Goal: Task Accomplishment & Management: Manage account settings

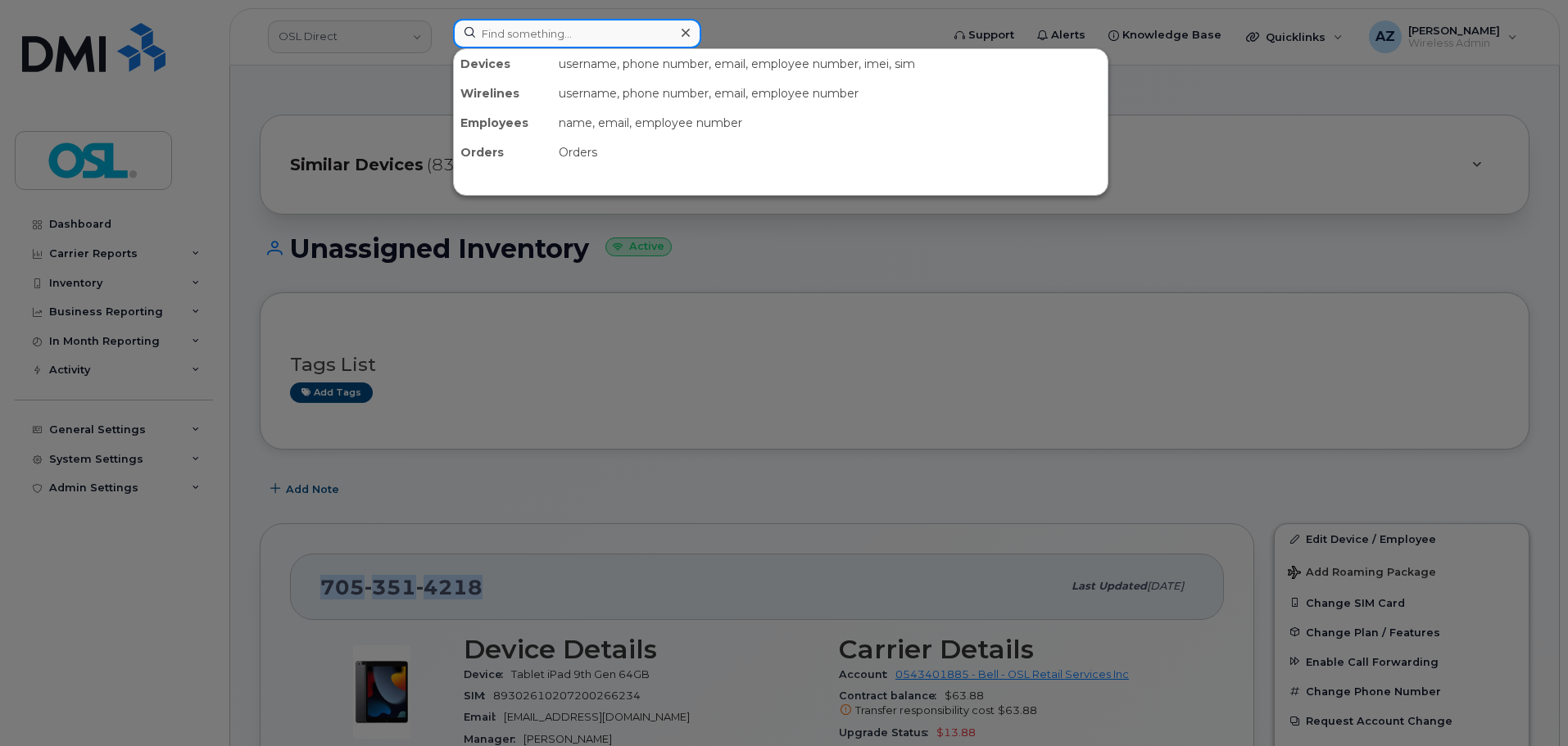
click at [570, 34] on input at bounding box center [577, 33] width 248 height 29
paste input "6472224628"
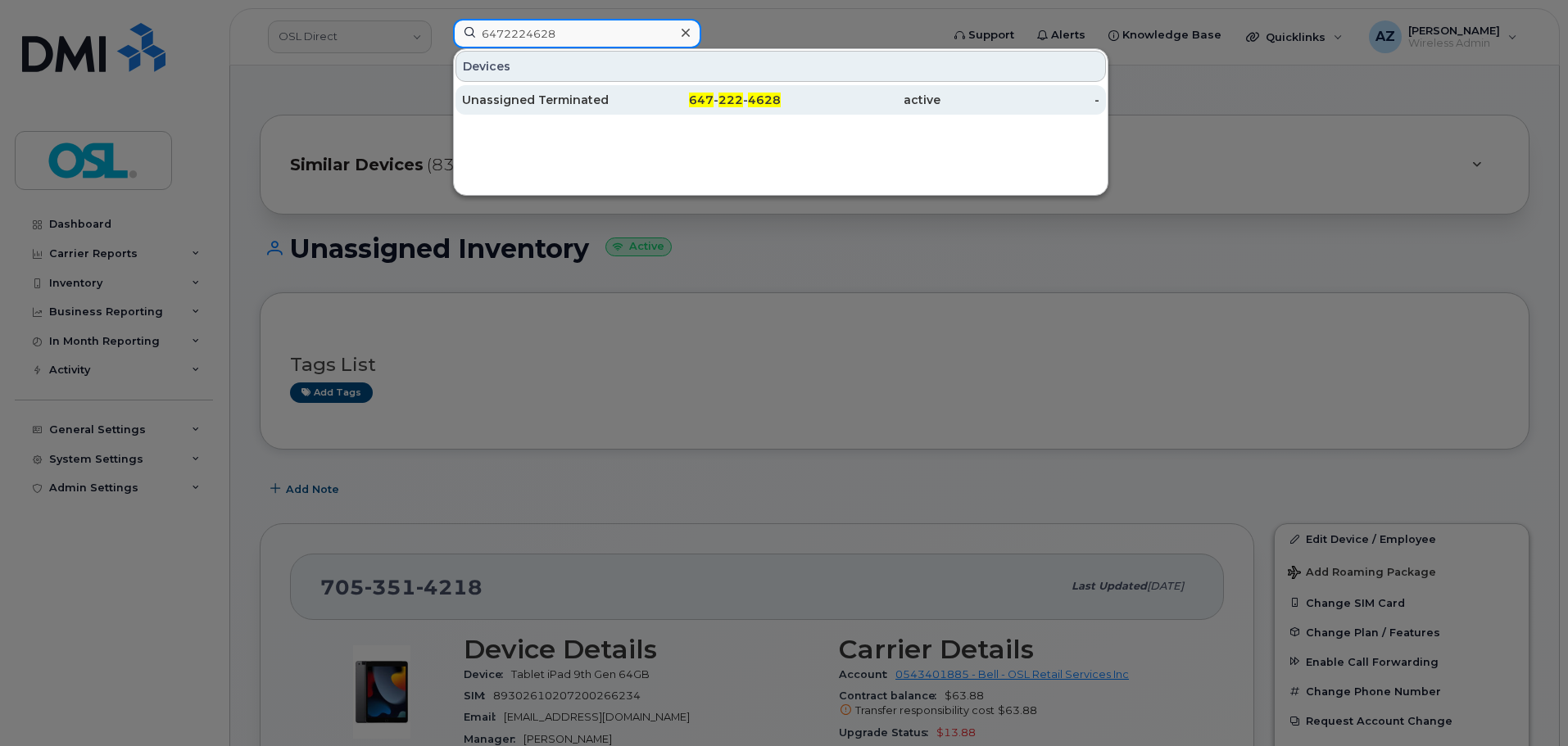
type input "6472224628"
click at [558, 100] on div "Unassigned Terminated" at bounding box center [542, 100] width 160 height 16
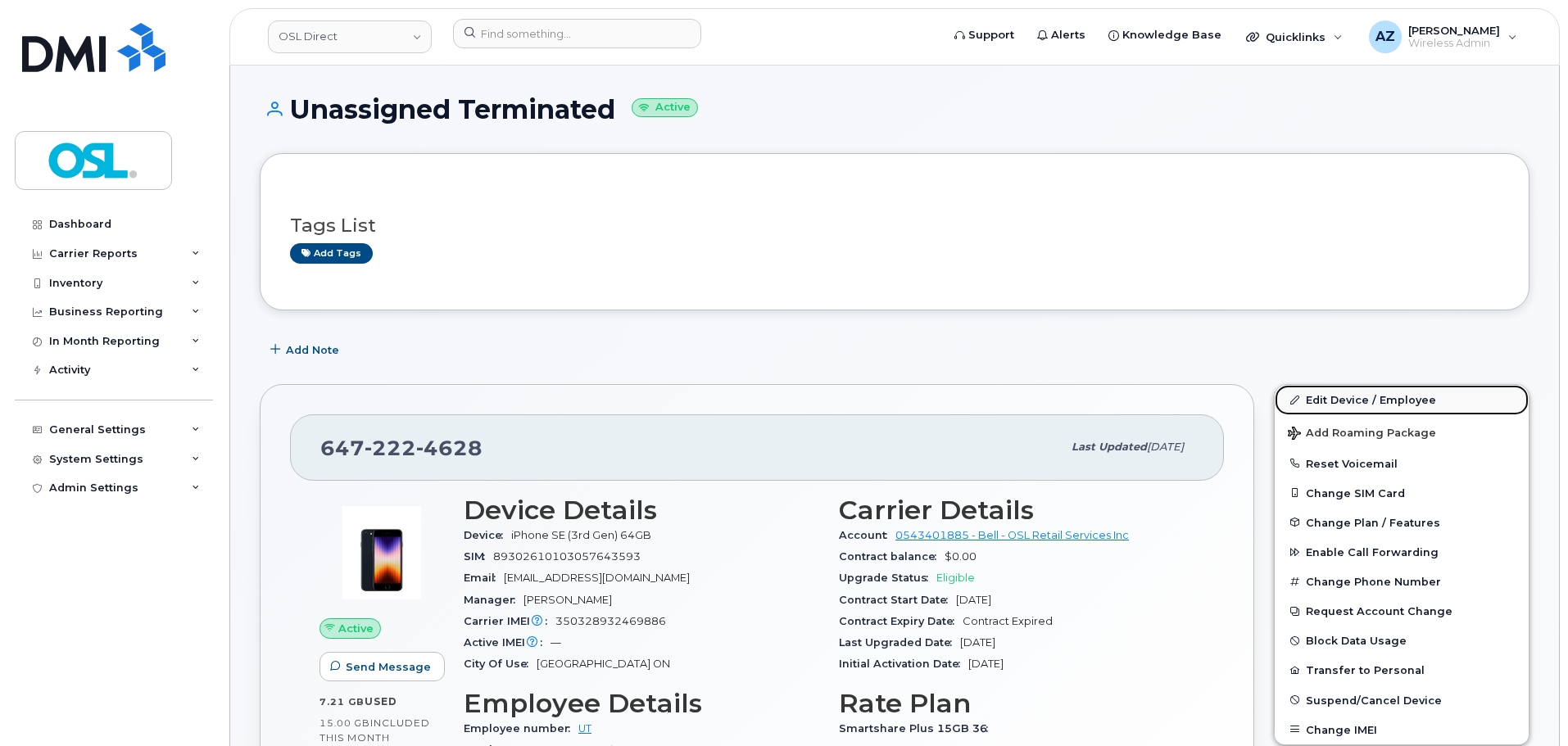
click at [1373, 397] on link "Edit Device / Employee" at bounding box center [1402, 399] width 254 height 29
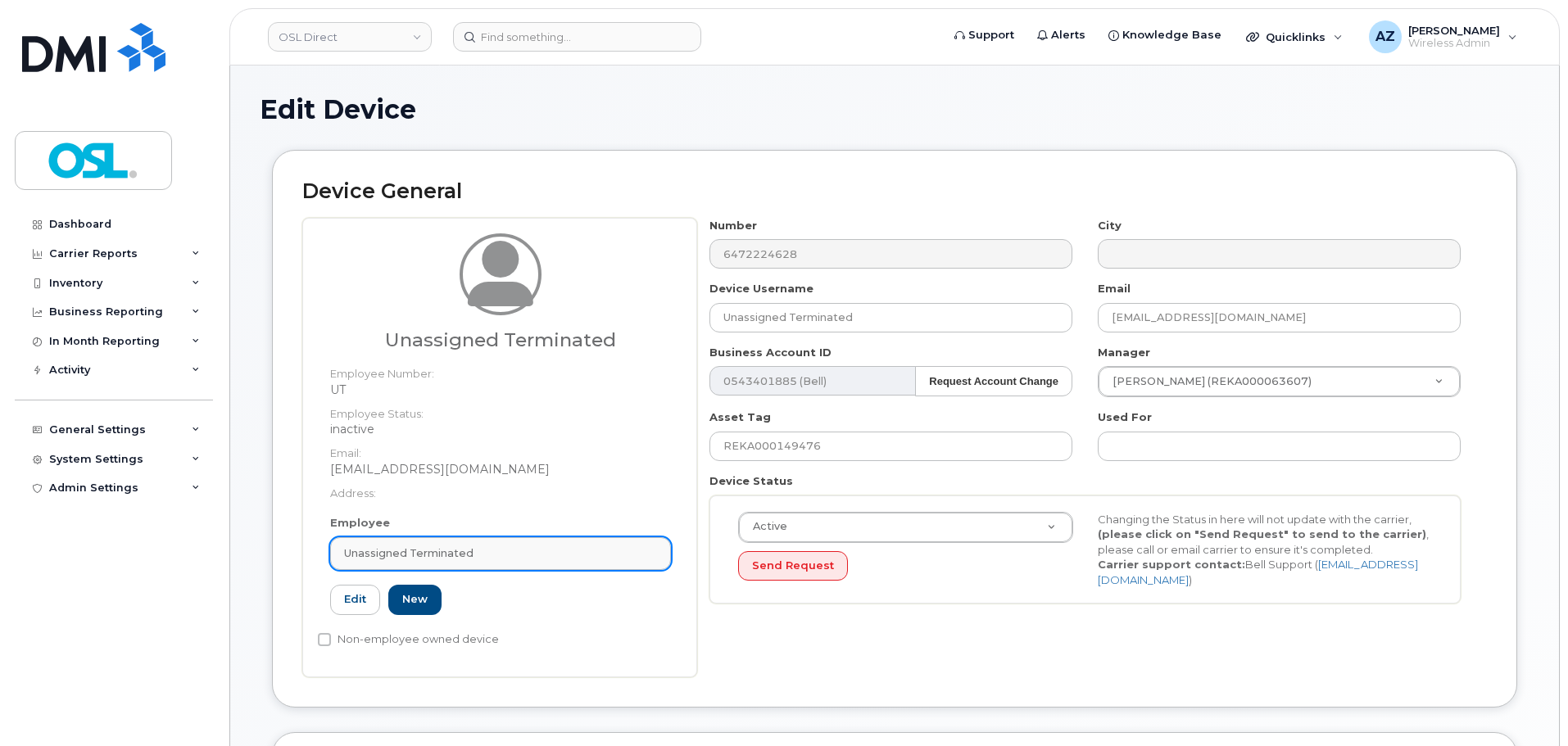
click at [500, 561] on div "Unassigned Terminated" at bounding box center [500, 554] width 313 height 16
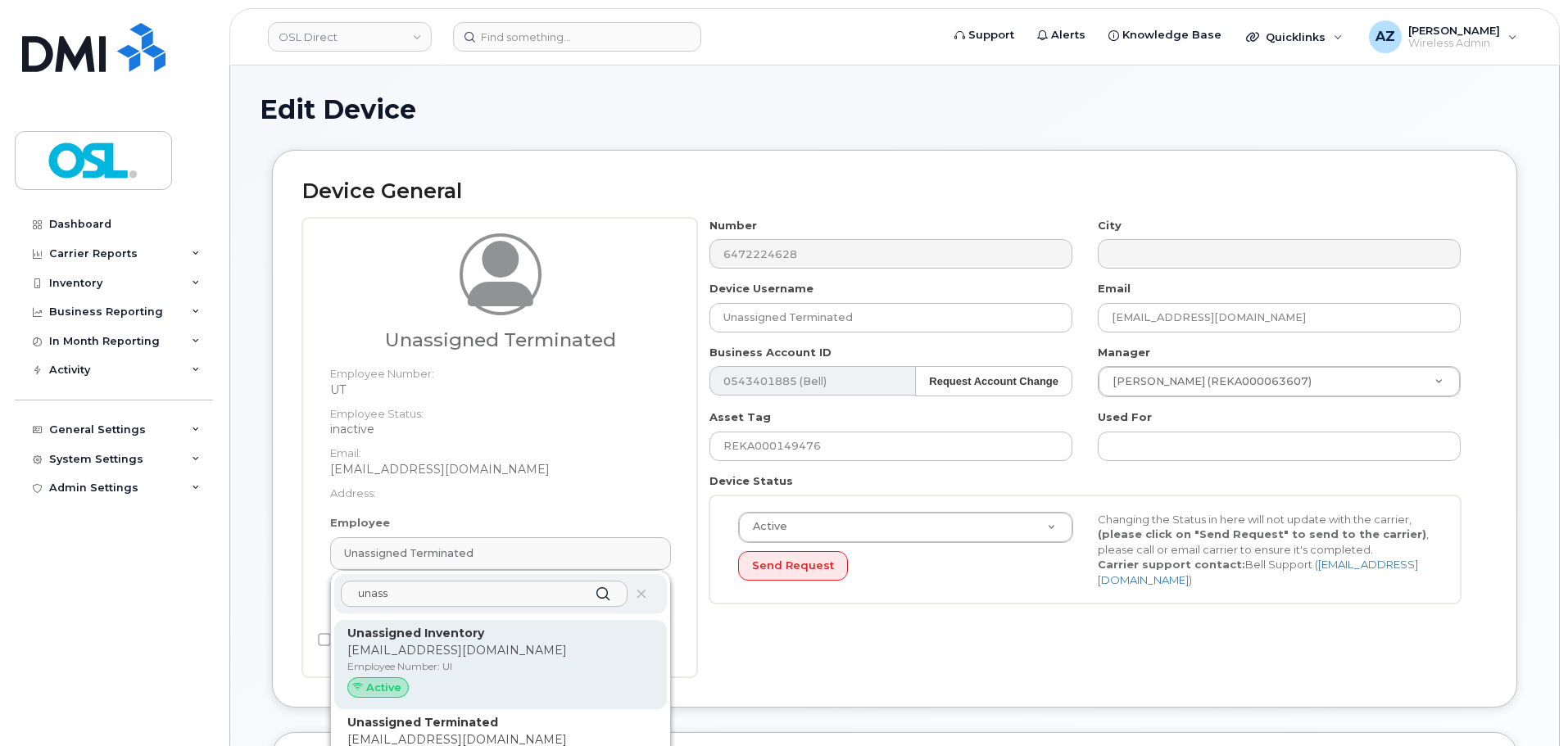
type input "unass"
click at [506, 662] on p "Employee Number: UI" at bounding box center [500, 667] width 307 height 15
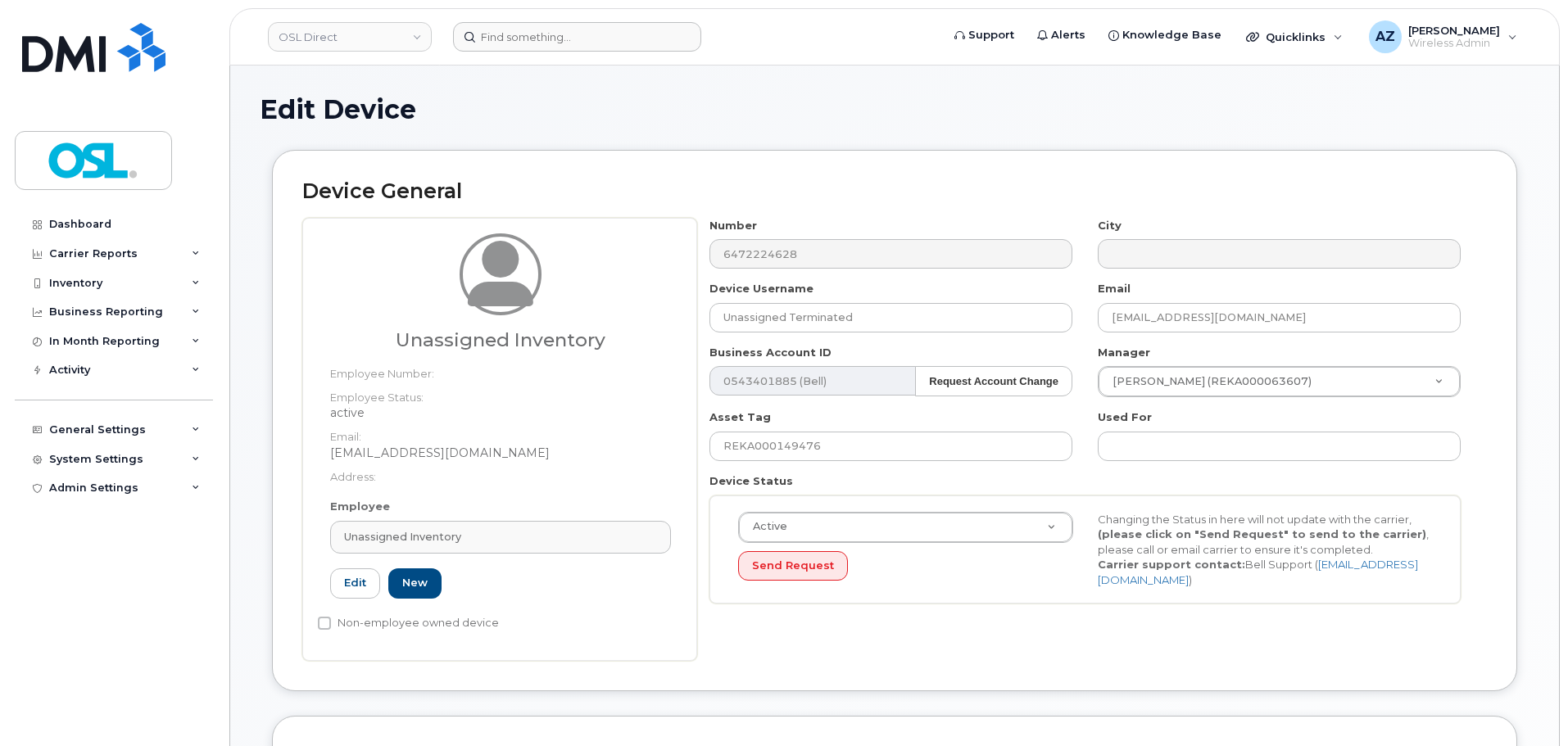
type input "UI"
type input "Unassigned Inventory"
type input "support@osldirect.com"
type input "4724252"
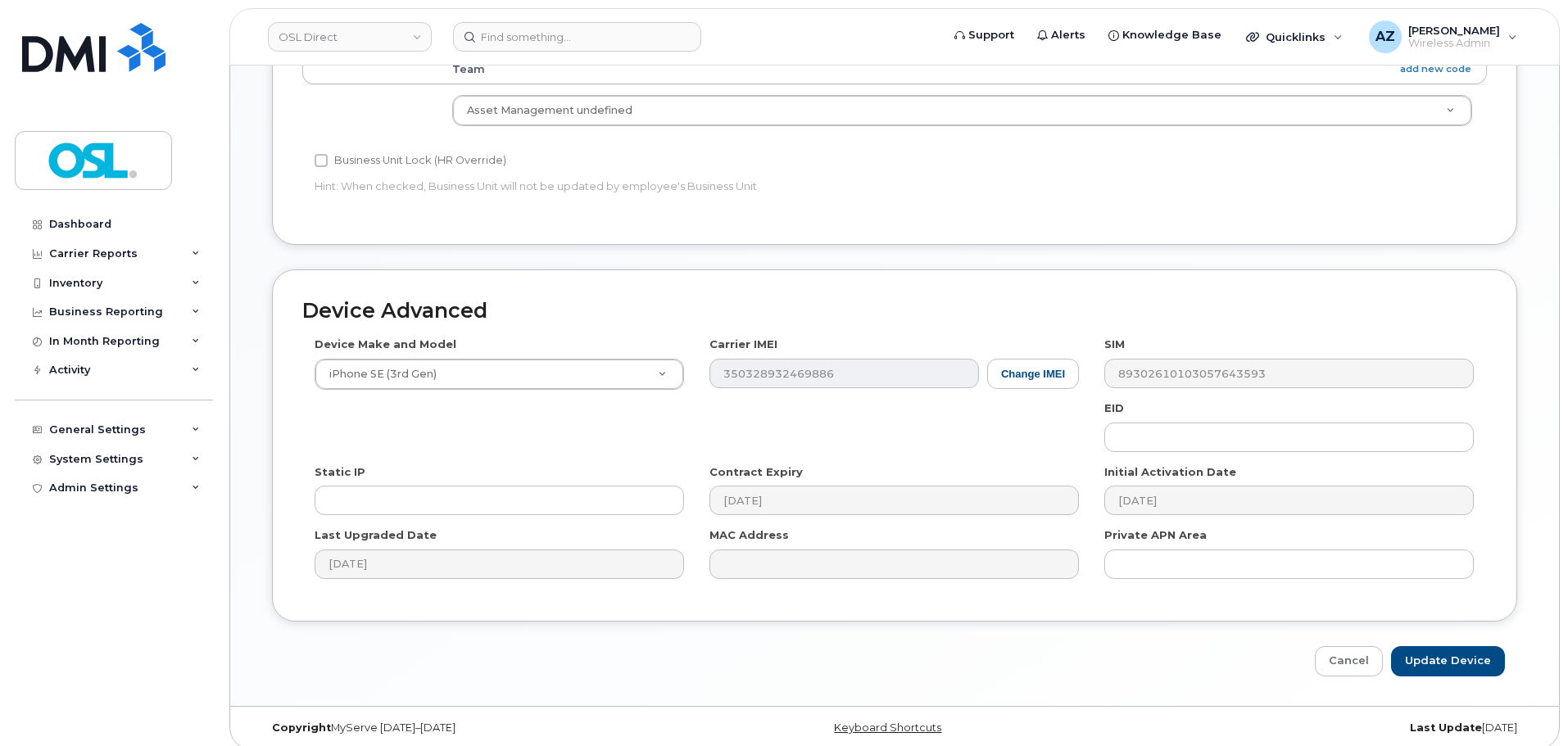
scroll to position [741, 0]
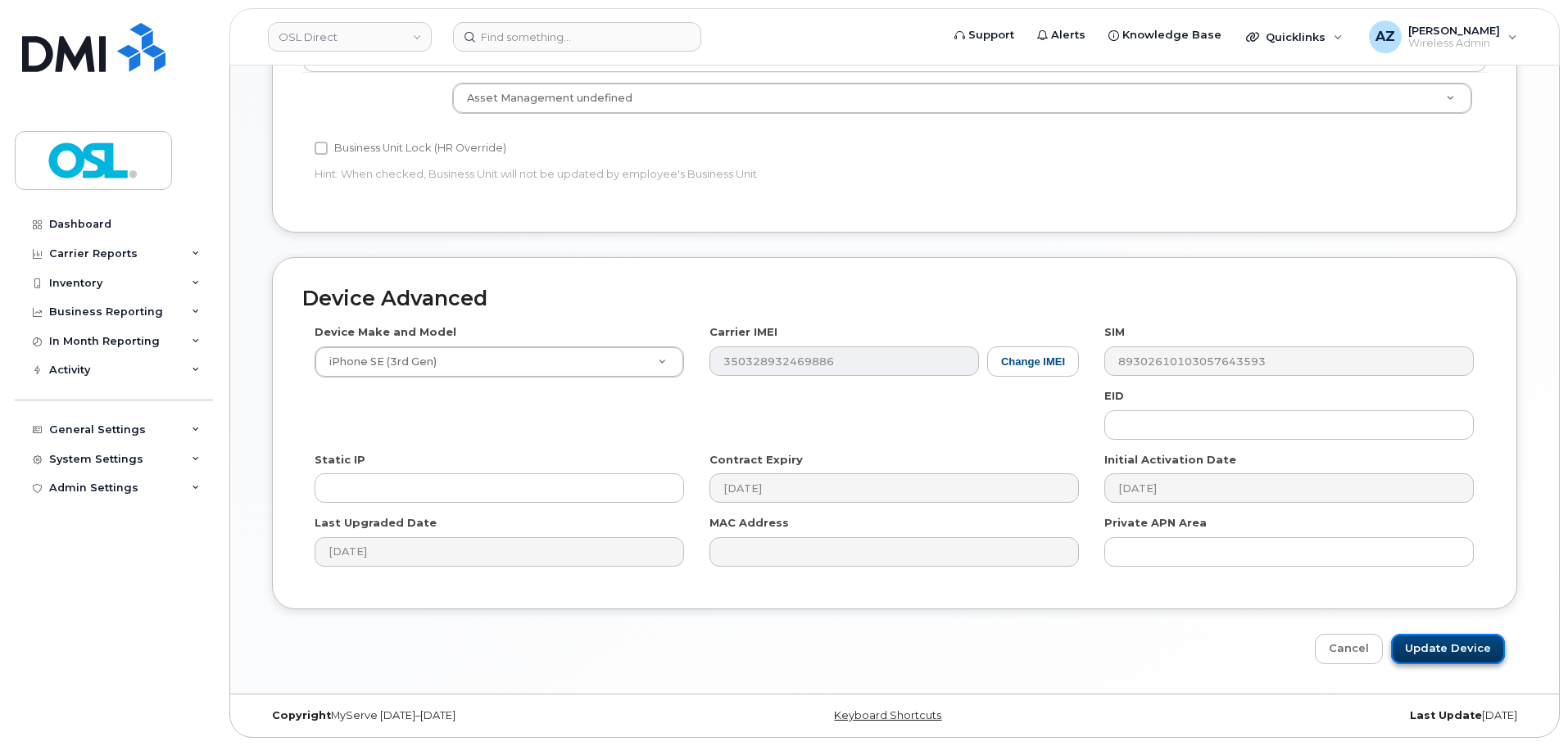
click at [1437, 656] on input "Update Device" at bounding box center [1448, 649] width 114 height 30
type input "Saving..."
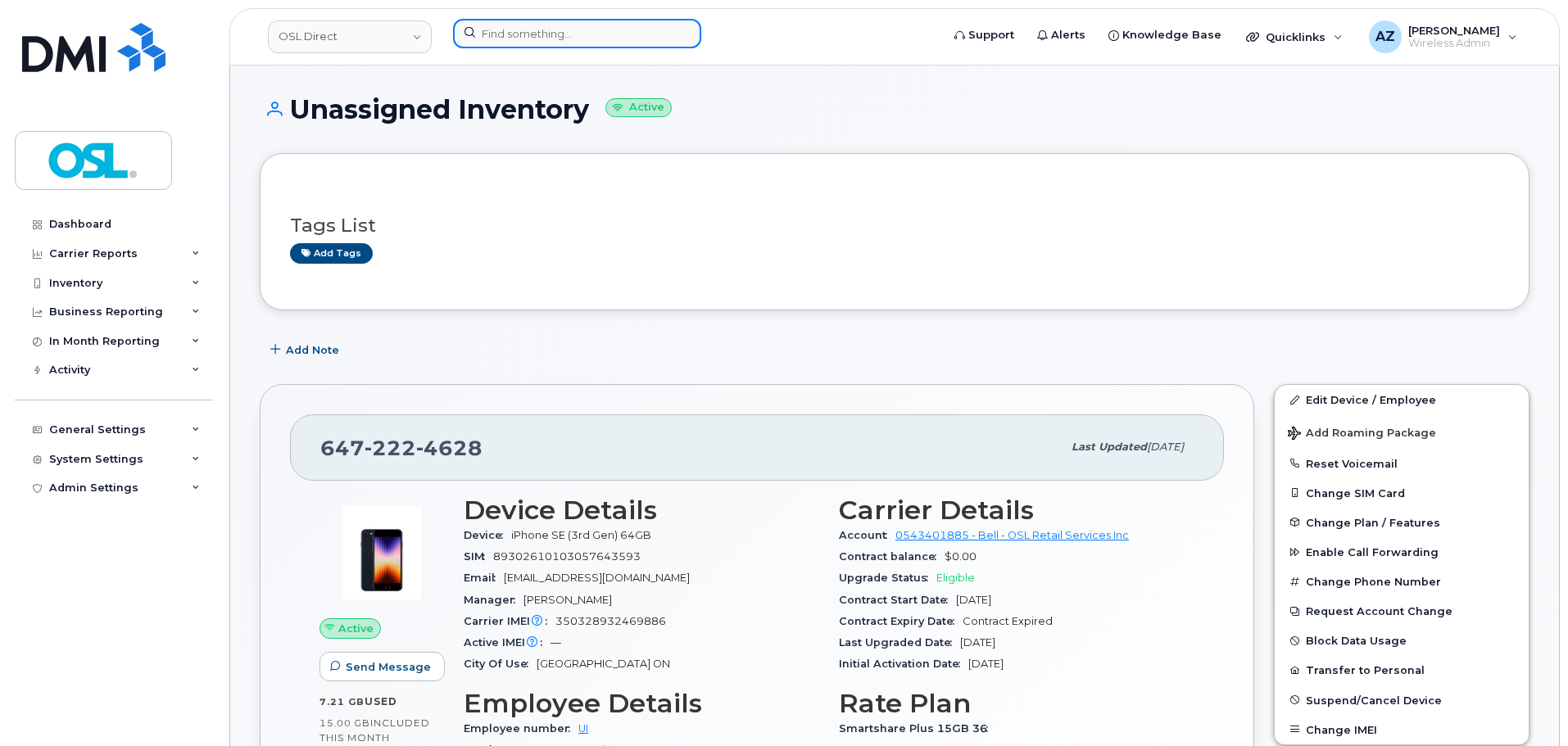
click at [565, 30] on input at bounding box center [577, 33] width 248 height 29
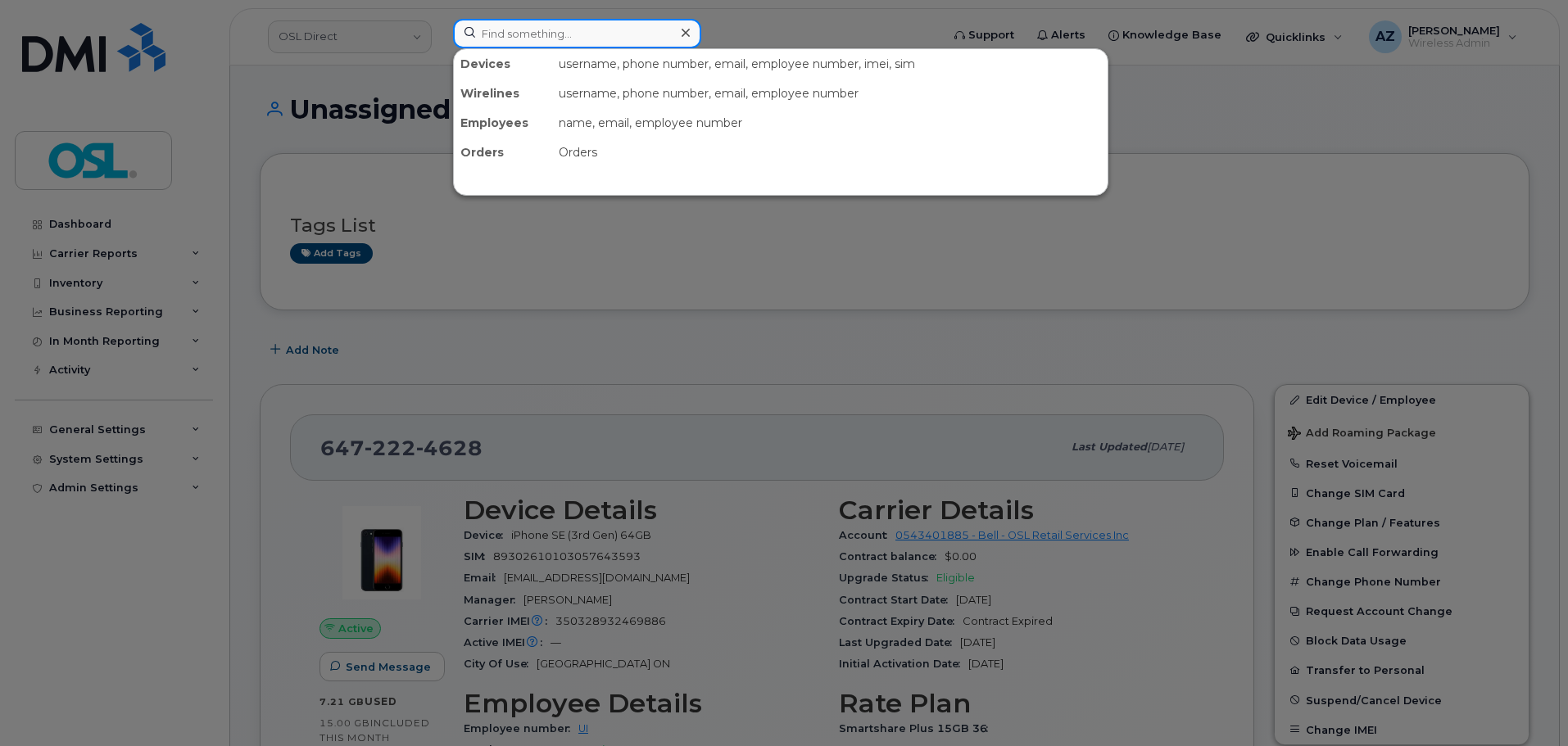
paste input "6473278358"
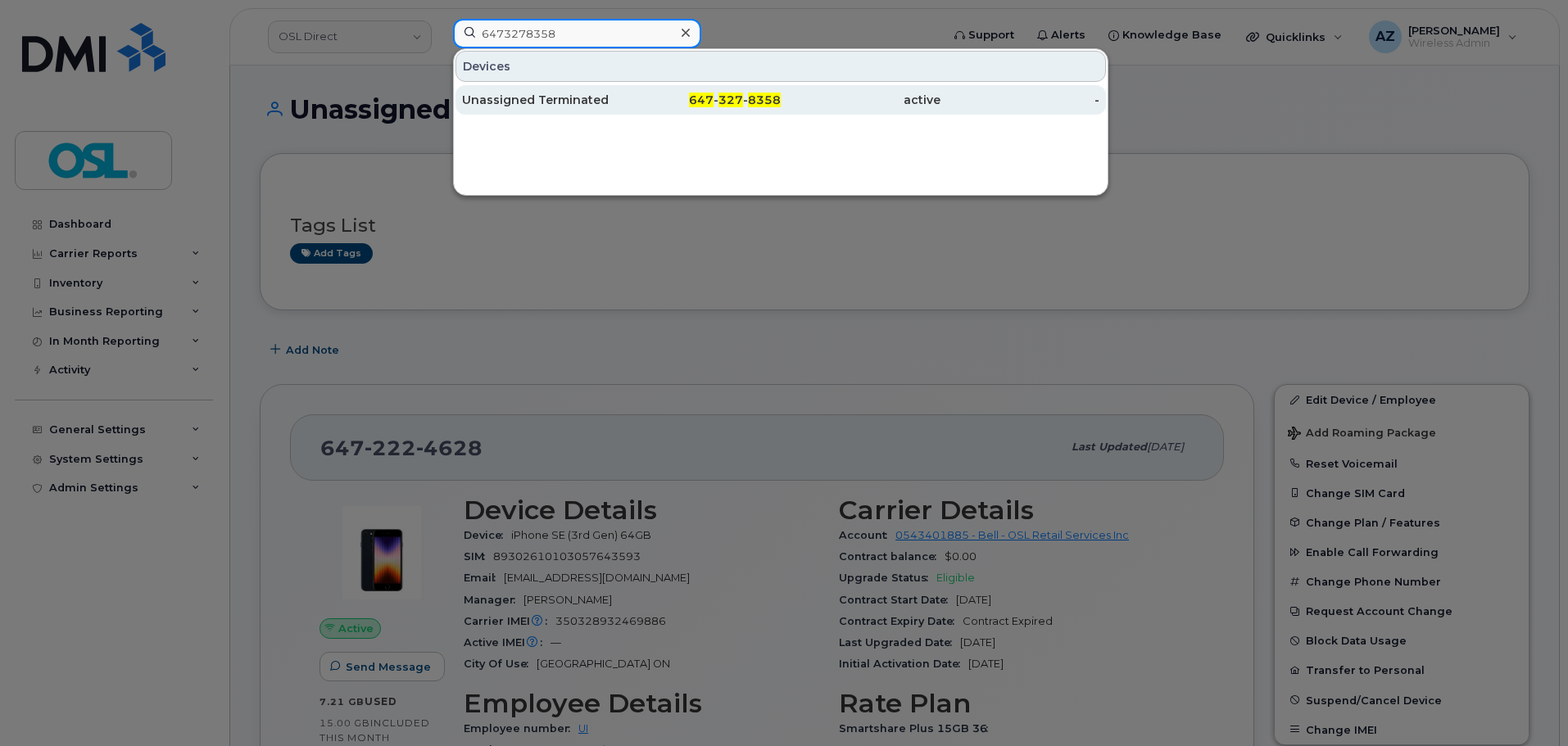
type input "6473278358"
click at [546, 99] on div "Unassigned Terminated" at bounding box center [542, 100] width 160 height 16
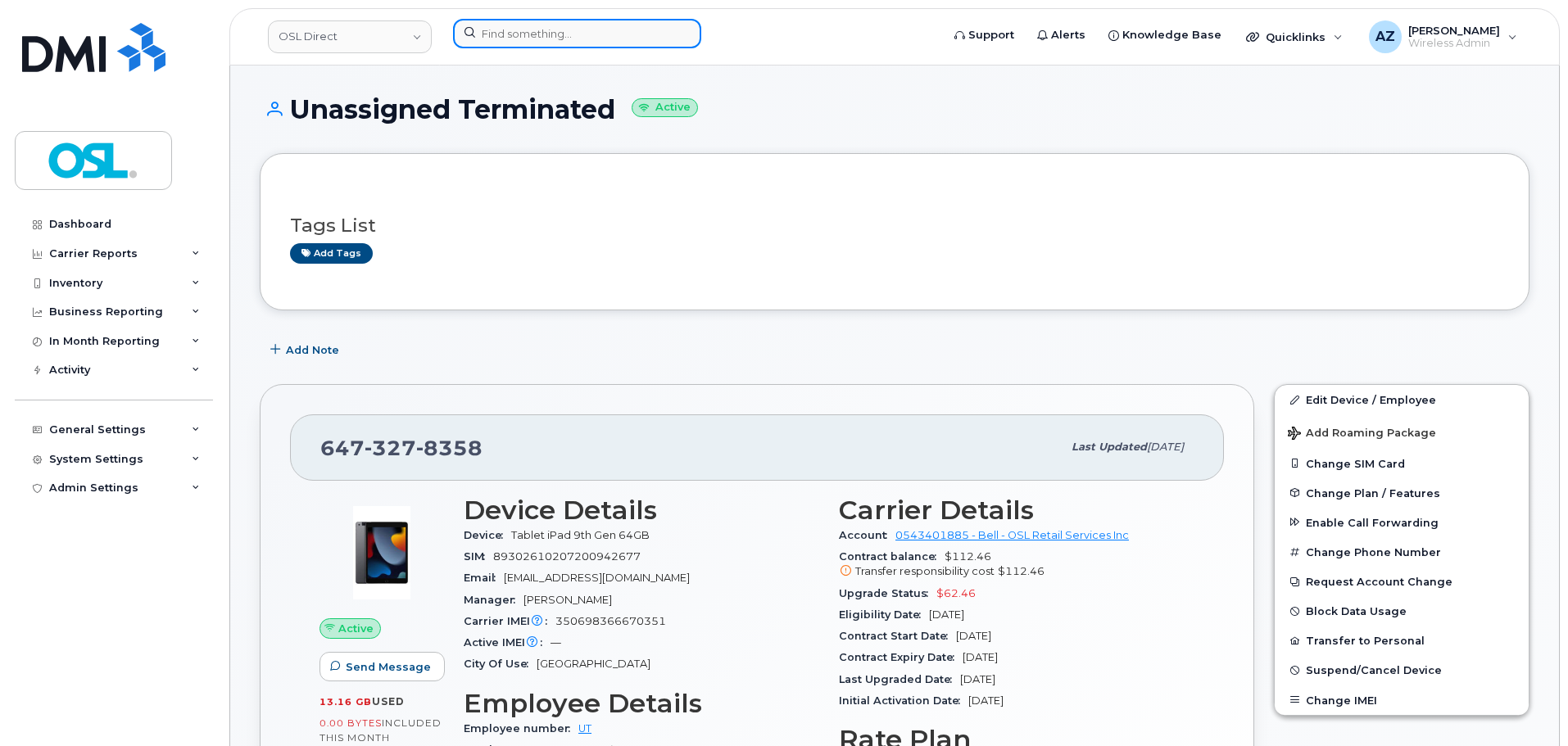
click at [556, 36] on input at bounding box center [577, 33] width 248 height 29
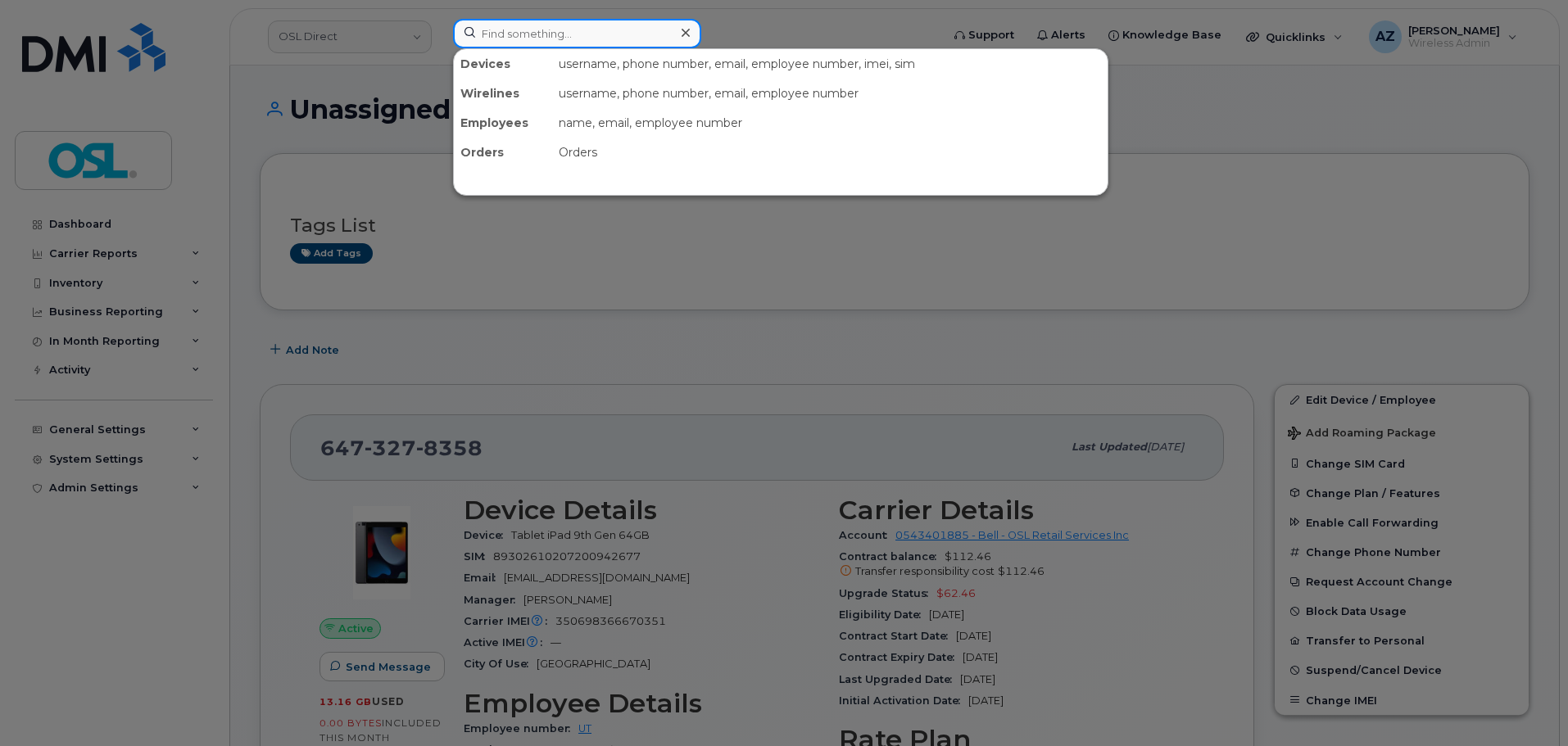
paste input "6473278358"
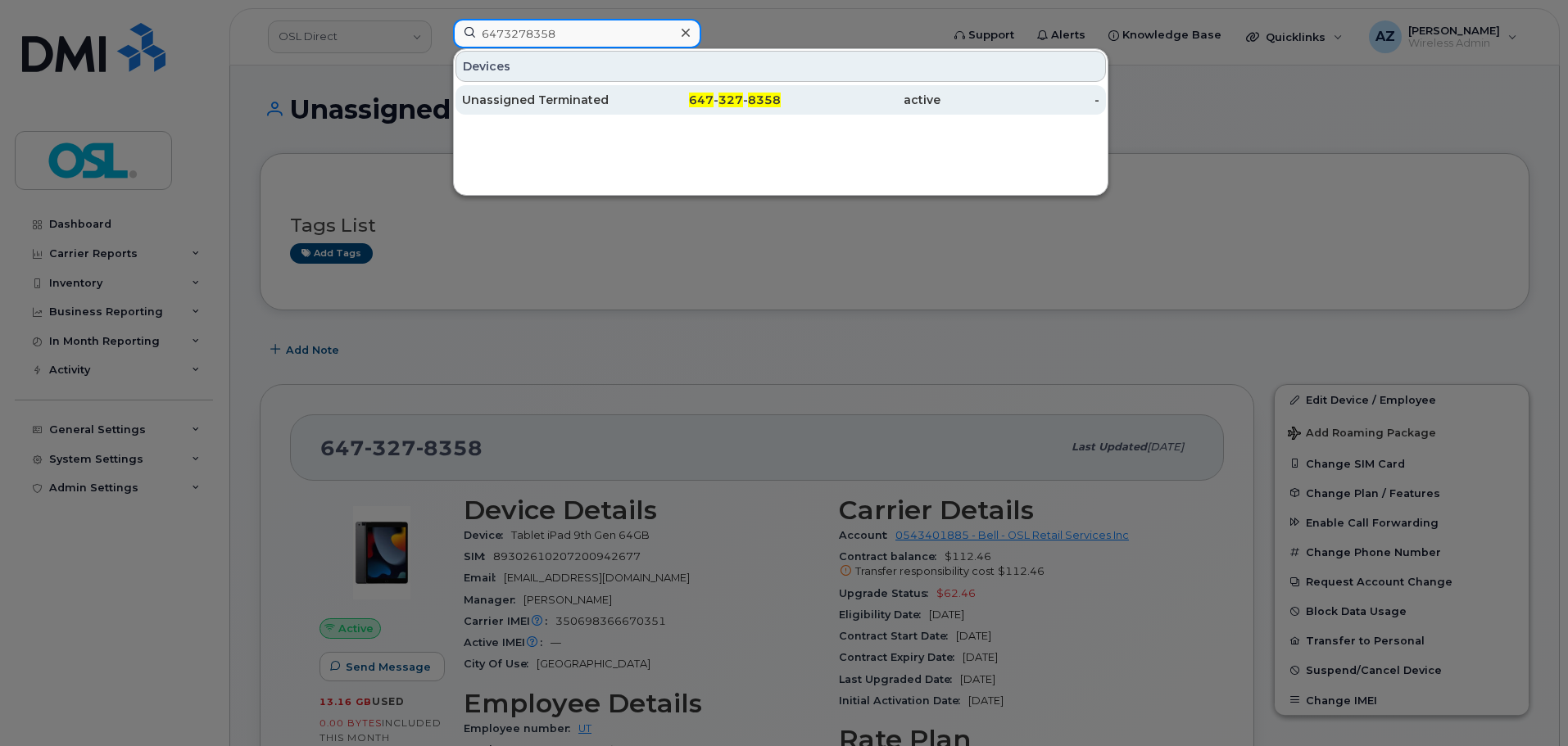
type input "6473278358"
click at [534, 99] on div "Unassigned Terminated" at bounding box center [542, 100] width 160 height 16
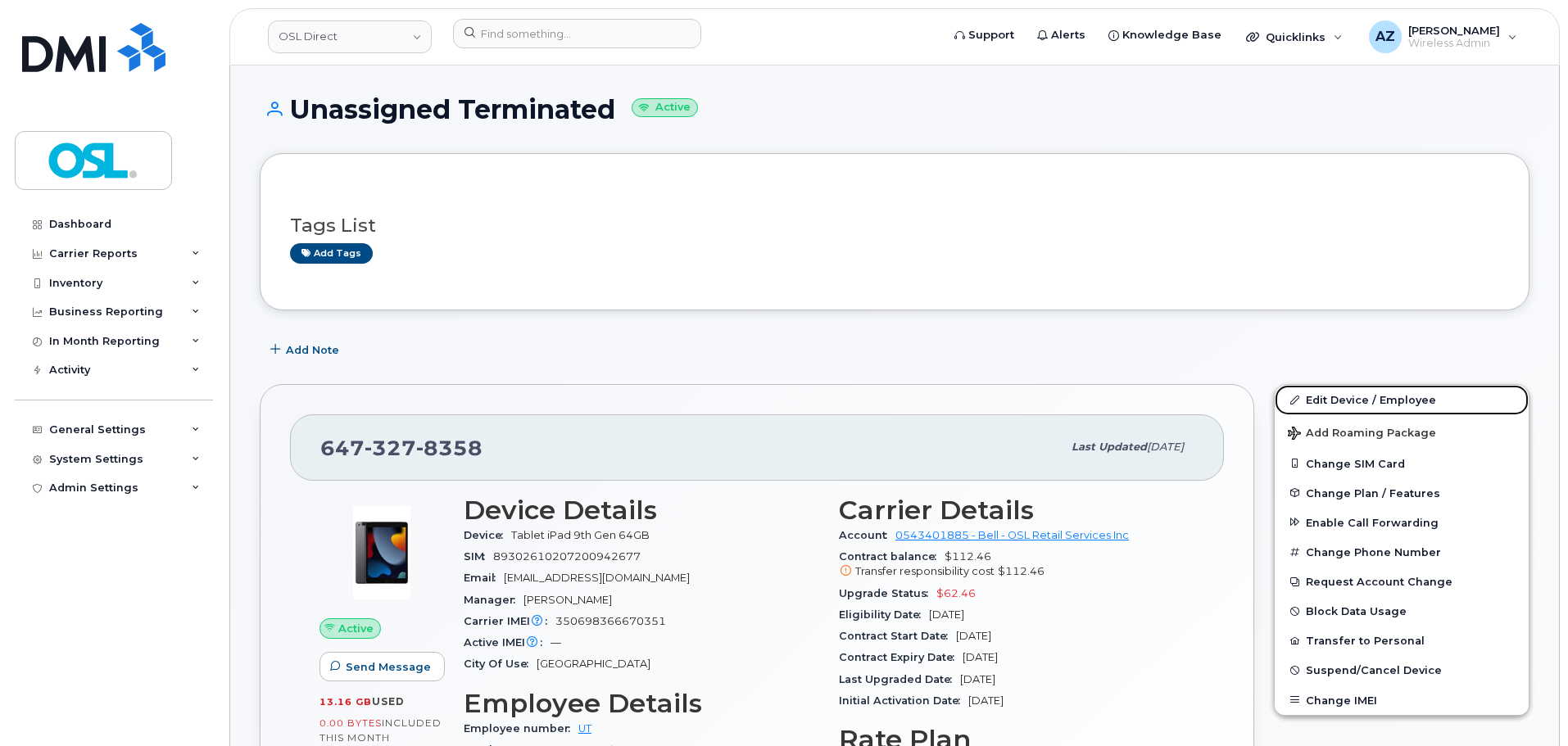
drag, startPoint x: 1372, startPoint y: 398, endPoint x: 1247, endPoint y: 381, distance: 126.2
click at [1372, 398] on link "Edit Device / Employee" at bounding box center [1402, 399] width 254 height 29
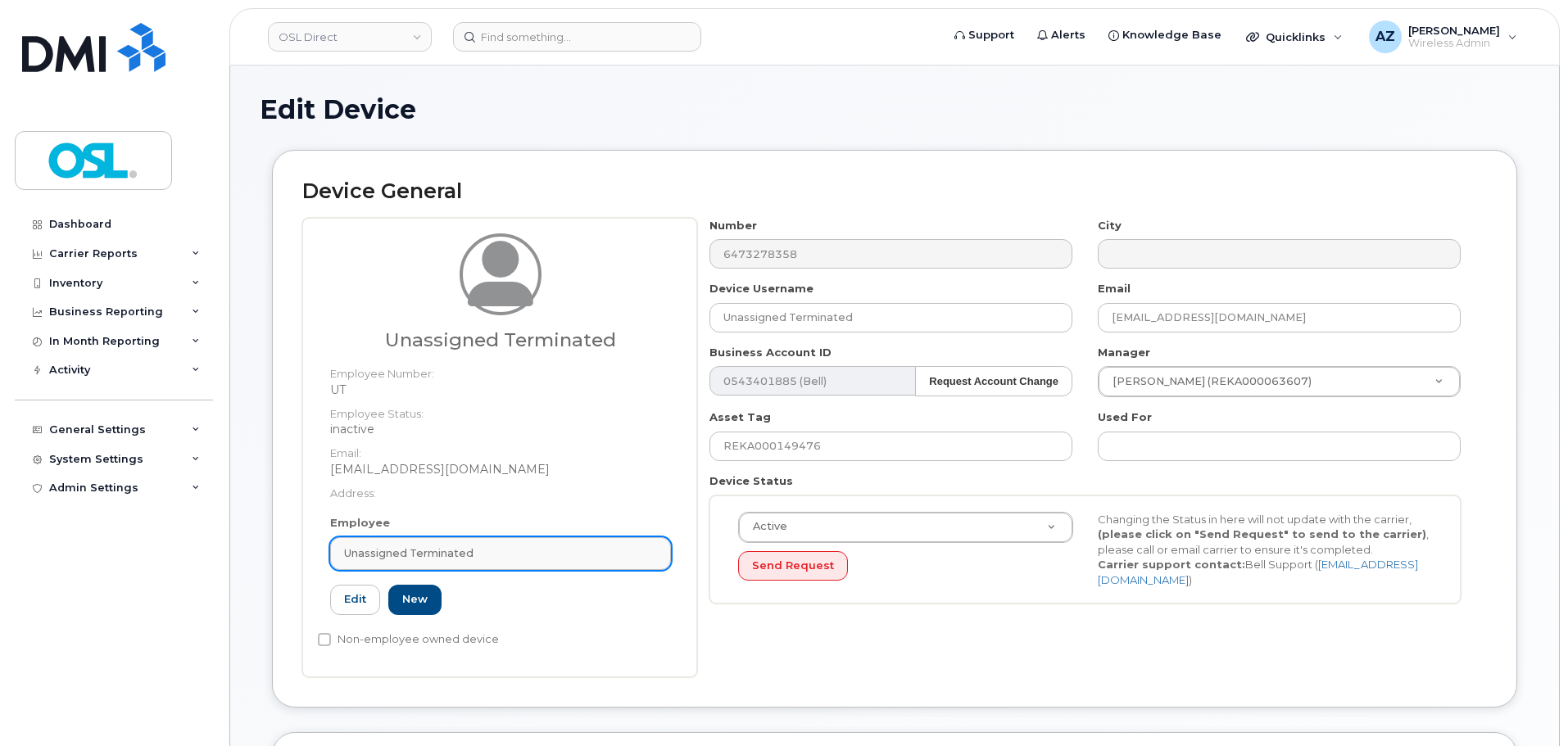
click at [501, 546] on div "Unassigned Terminated" at bounding box center [500, 554] width 313 height 16
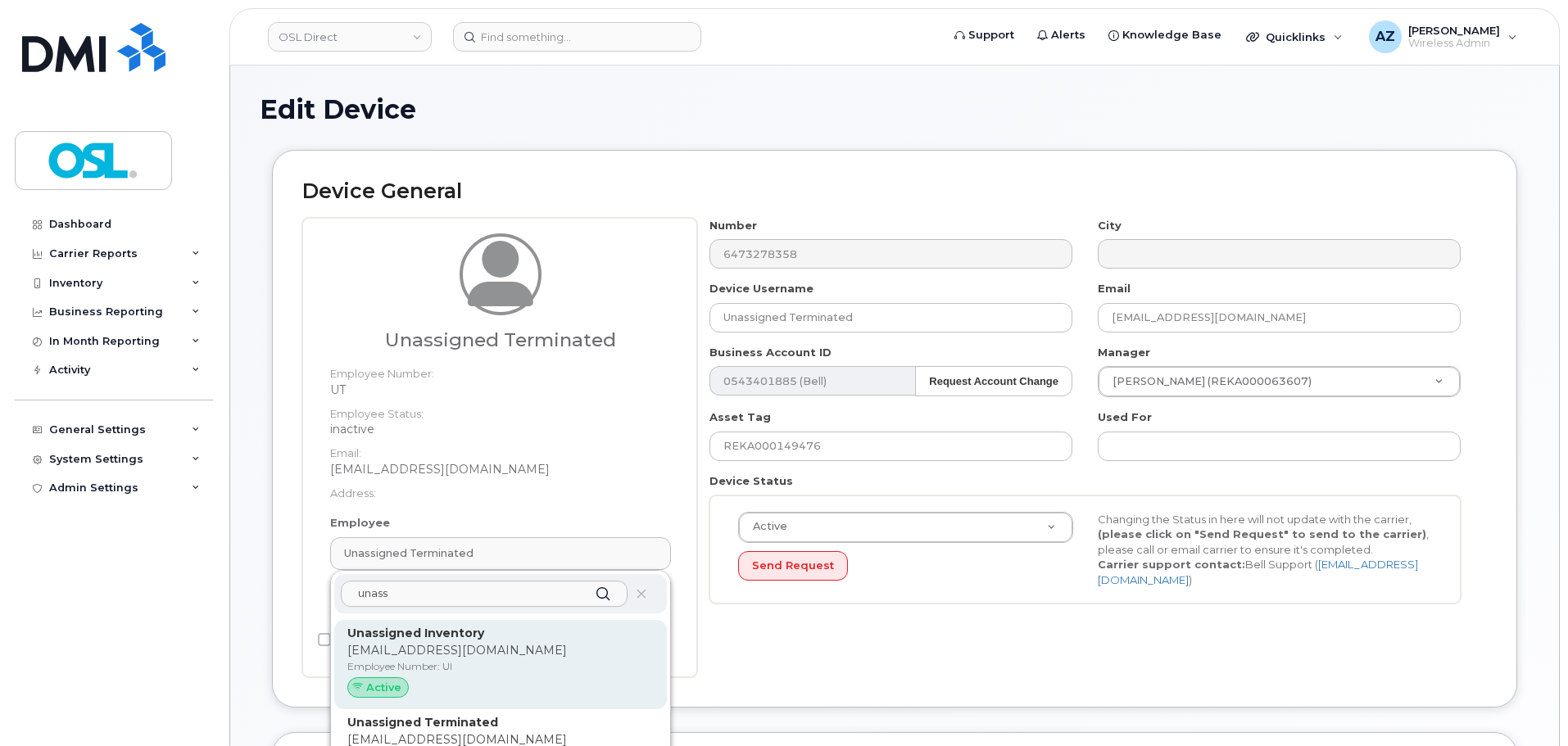
type input "unass"
click at [481, 640] on p "Unassigned Inventory" at bounding box center [500, 633] width 307 height 17
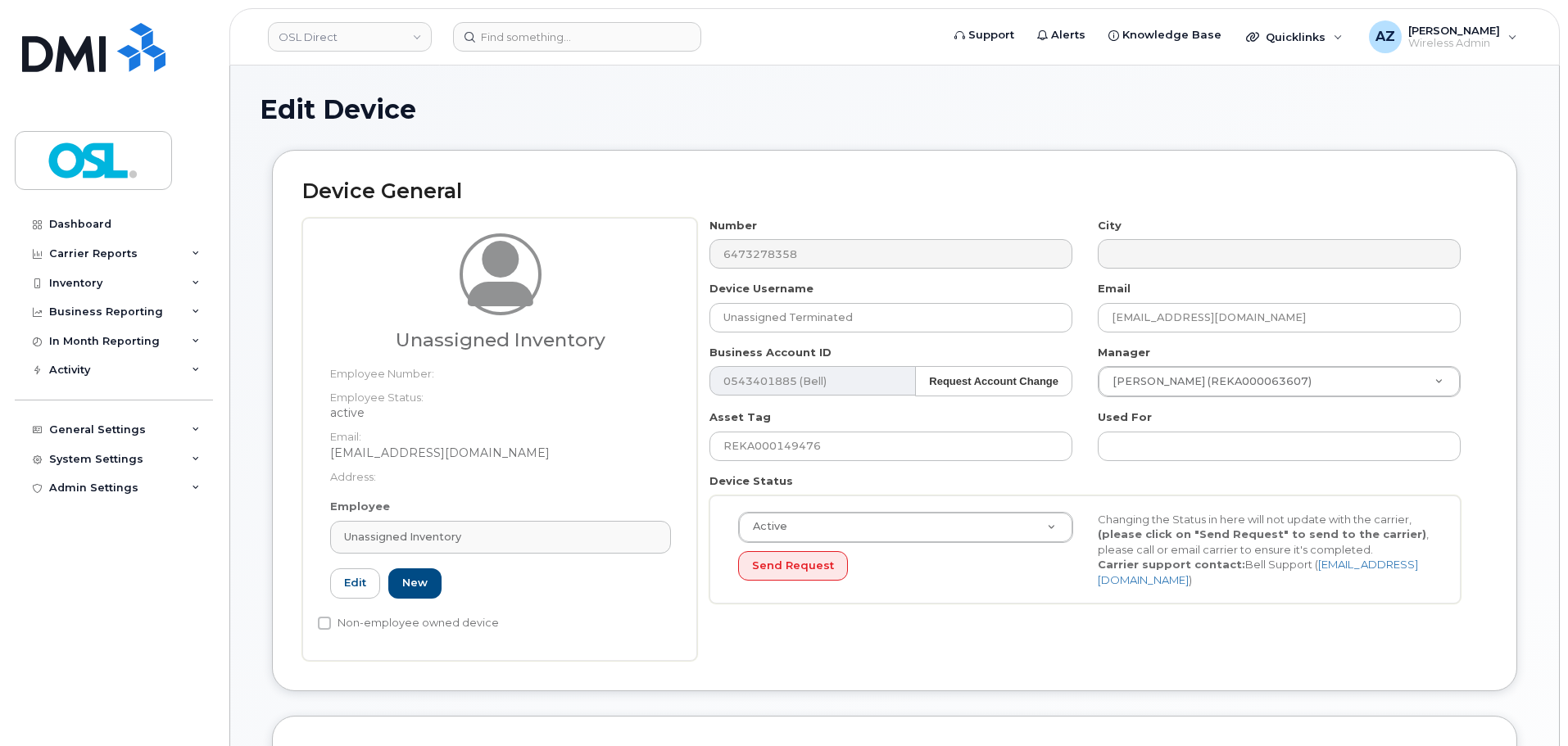
type input "UI"
type input "Unassigned Inventory"
type input "[EMAIL_ADDRESS][DOMAIN_NAME]"
type input "4724252"
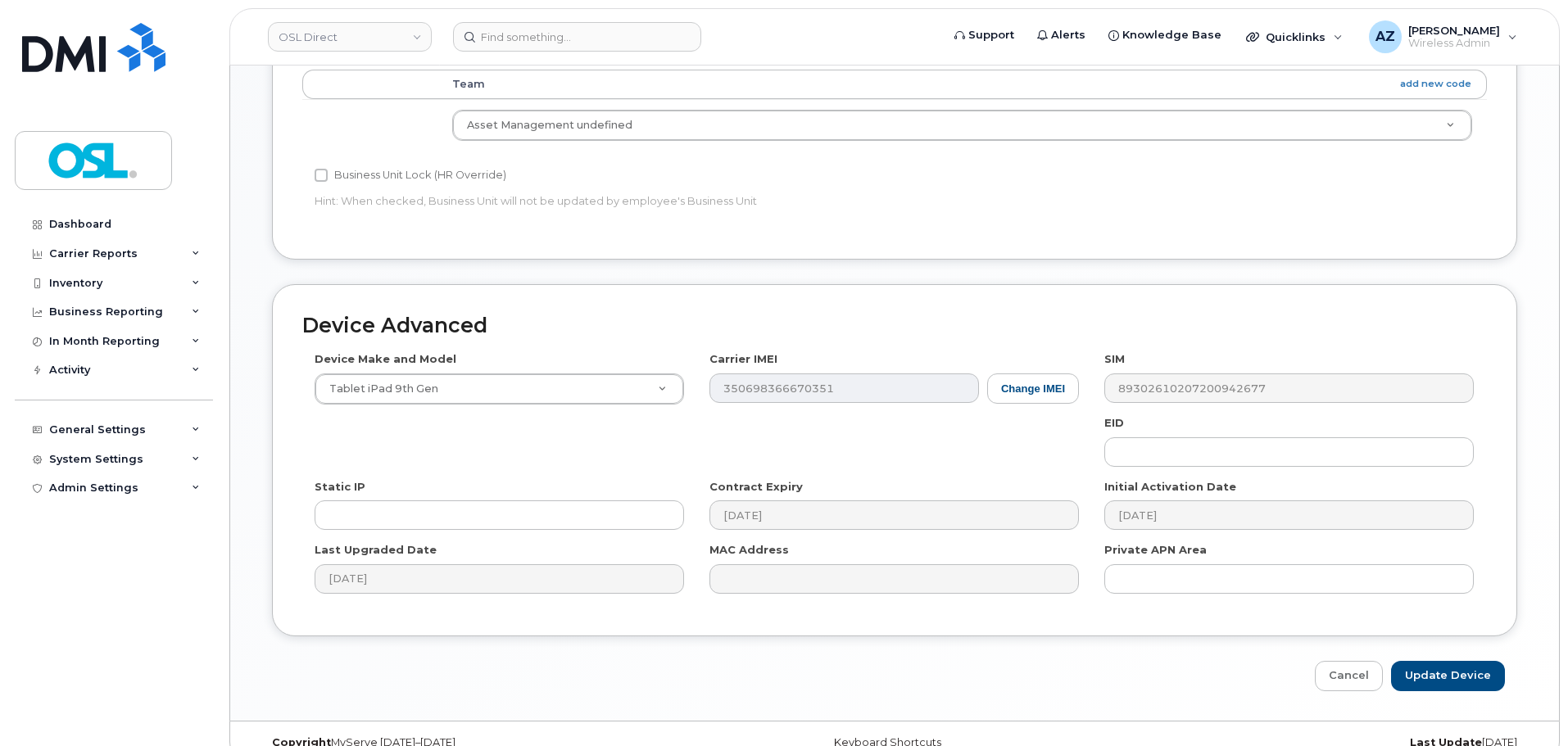
scroll to position [741, 0]
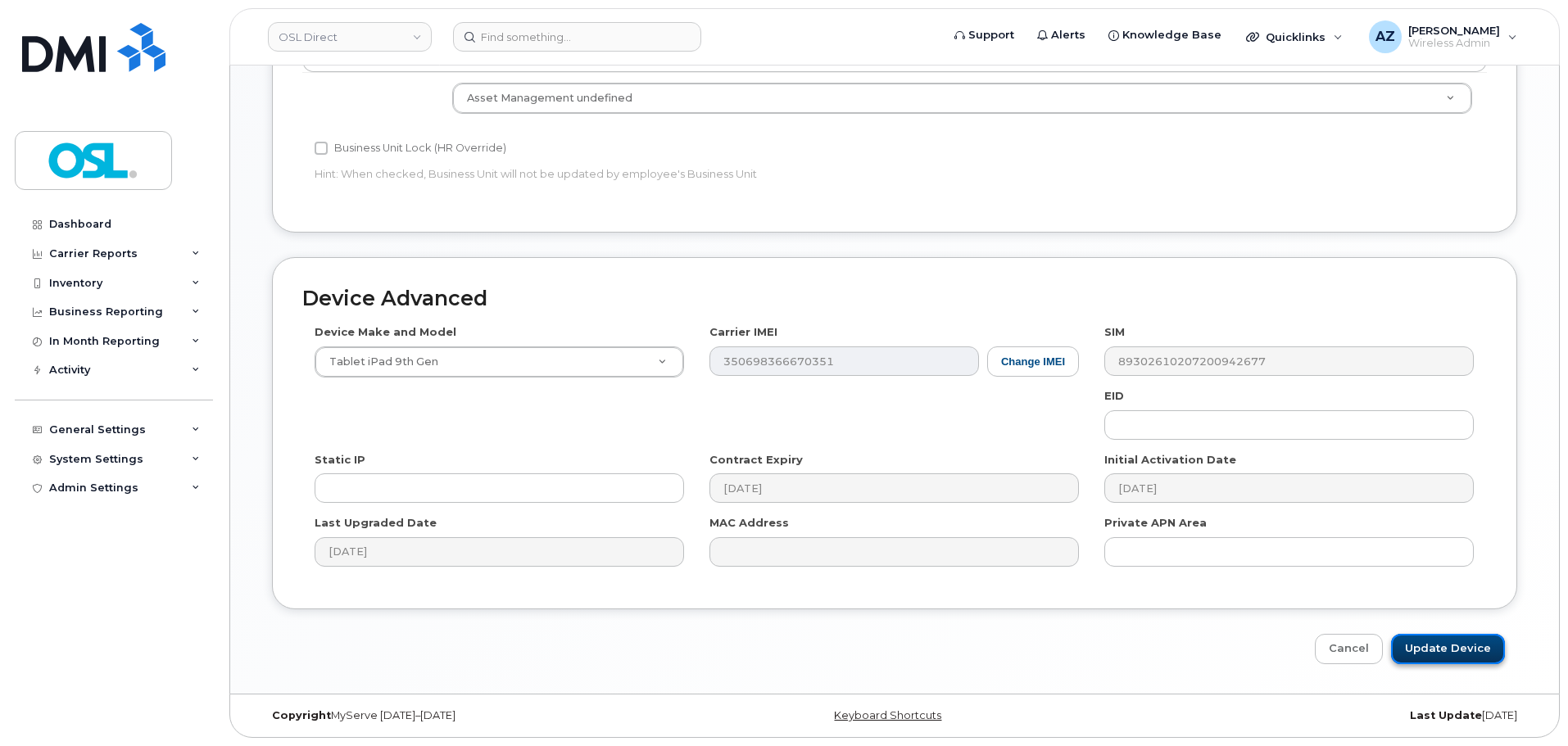
click at [1420, 652] on input "Update Device" at bounding box center [1448, 649] width 114 height 30
type input "Saving..."
